Goal: Find contact information: Find contact information

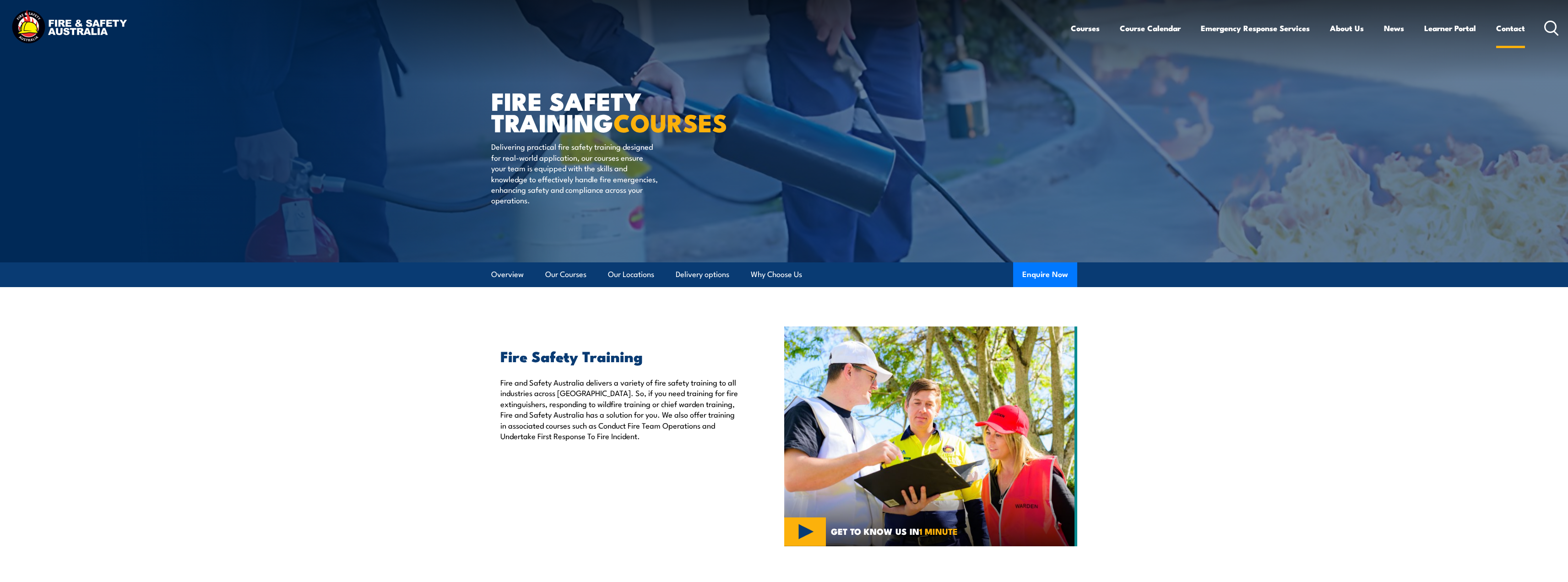
click at [1513, 25] on link "Contact" at bounding box center [1510, 28] width 29 height 24
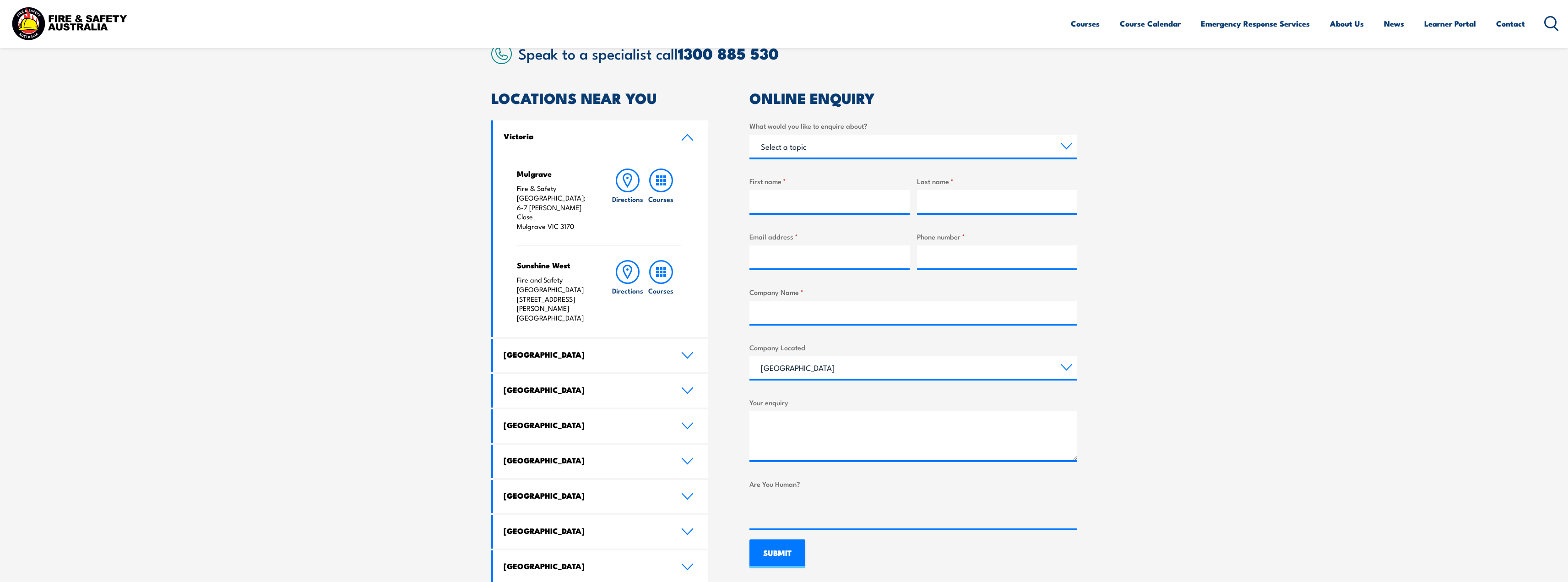
scroll to position [229, 0]
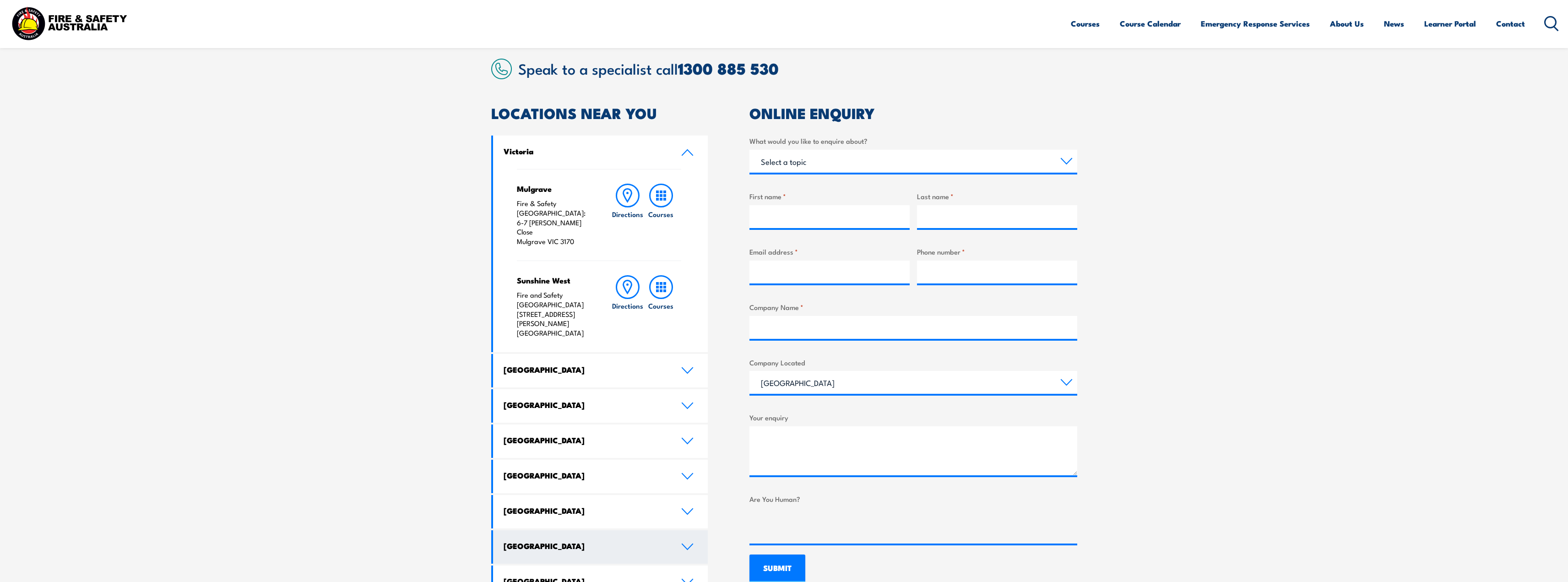
click at [618, 530] on link "[GEOGRAPHIC_DATA]" at bounding box center [600, 547] width 215 height 33
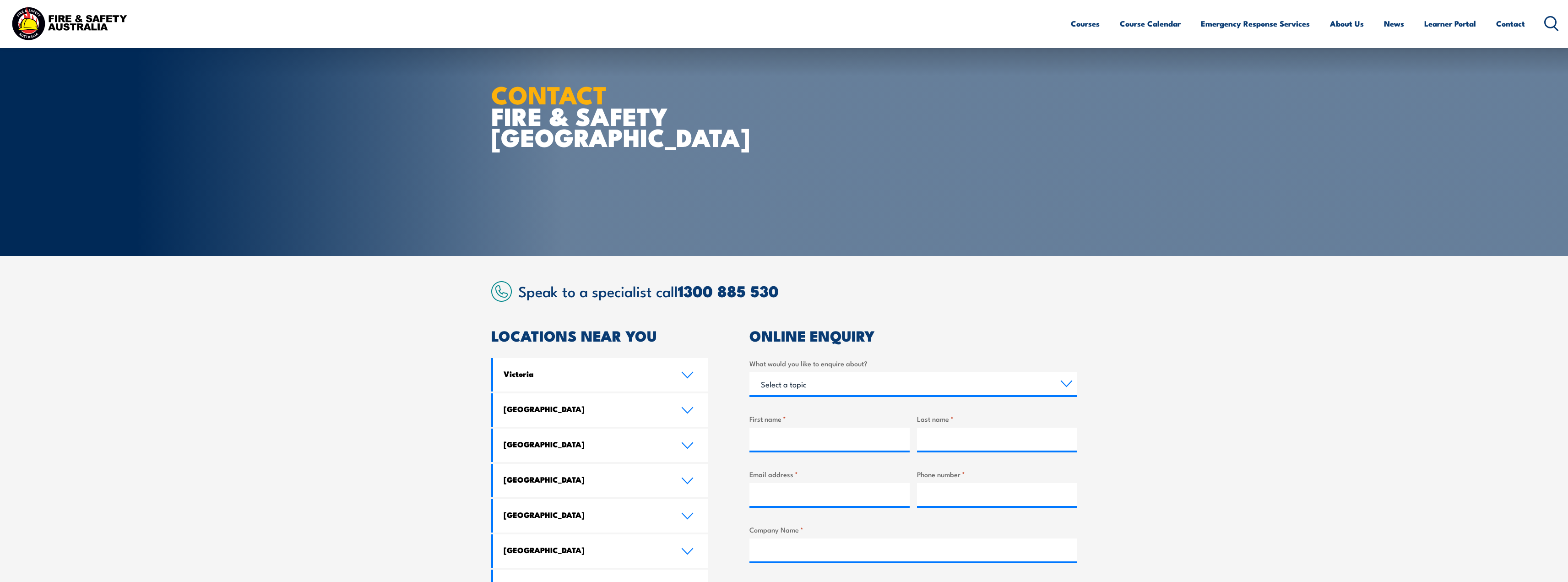
scroll to position [0, 0]
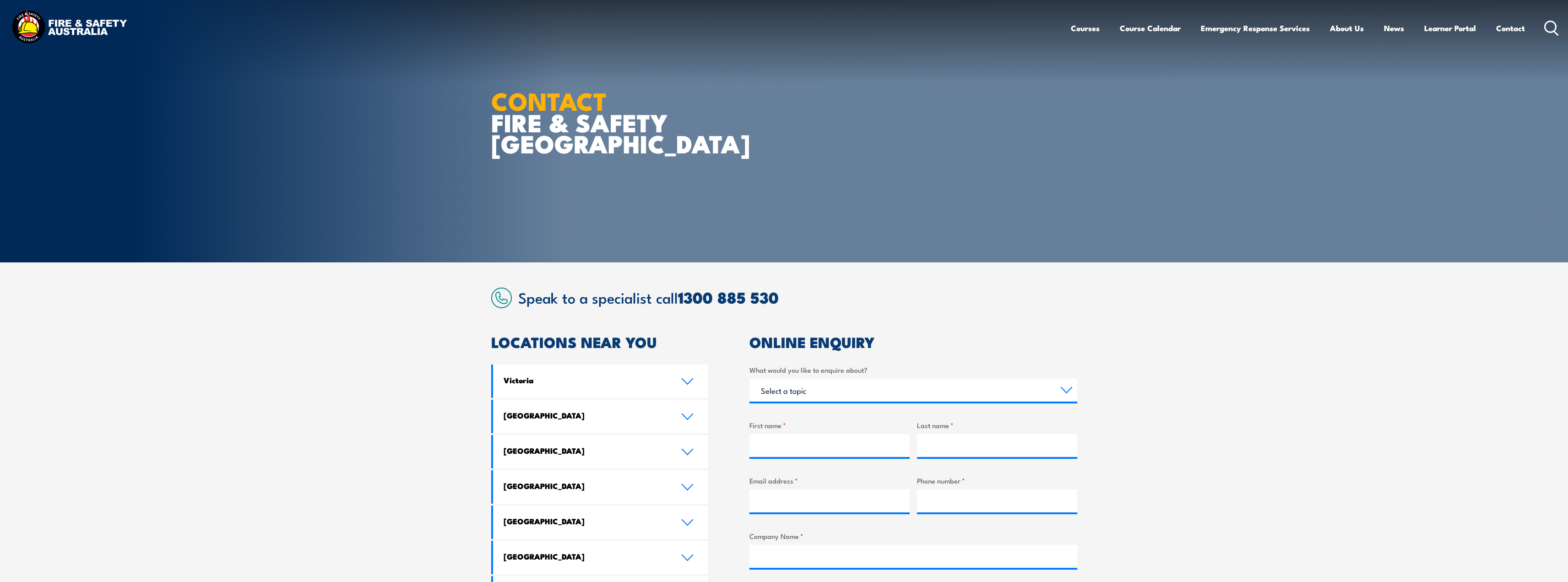
click at [541, 346] on h2 "LOCATIONS NEAR YOU" at bounding box center [600, 342] width 217 height 13
